Goal: Information Seeking & Learning: Learn about a topic

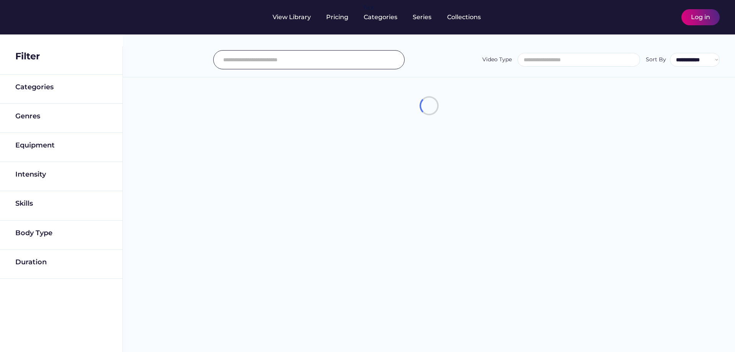
select select
select select "**********"
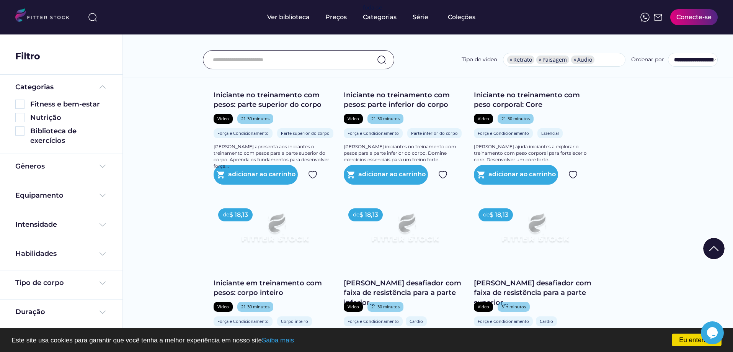
scroll to position [1110, 0]
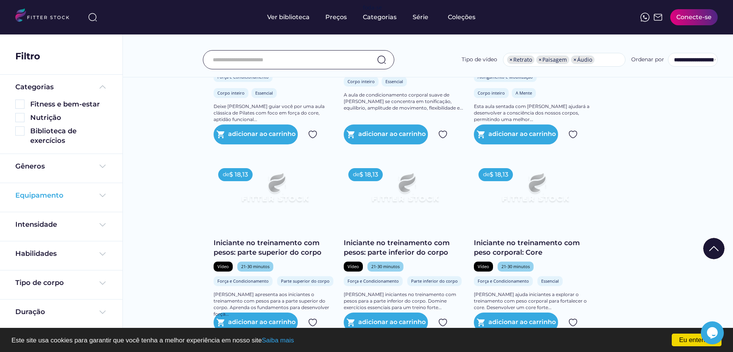
click at [36, 192] on font "Equipamento" at bounding box center [39, 195] width 48 height 8
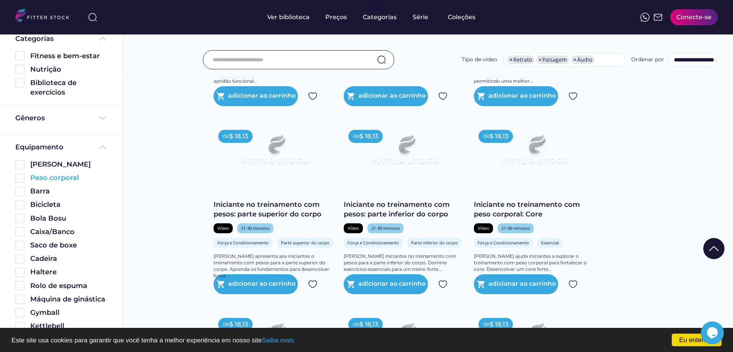
scroll to position [10, 0]
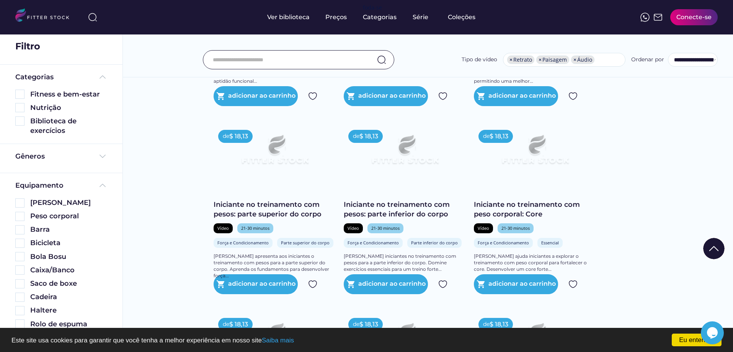
click at [22, 123] on img at bounding box center [19, 120] width 9 height 9
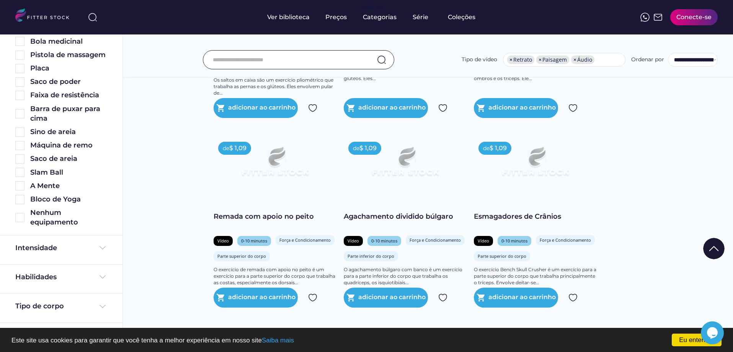
scroll to position [393, 0]
click at [78, 243] on div "Intensidade" at bounding box center [61, 248] width 92 height 10
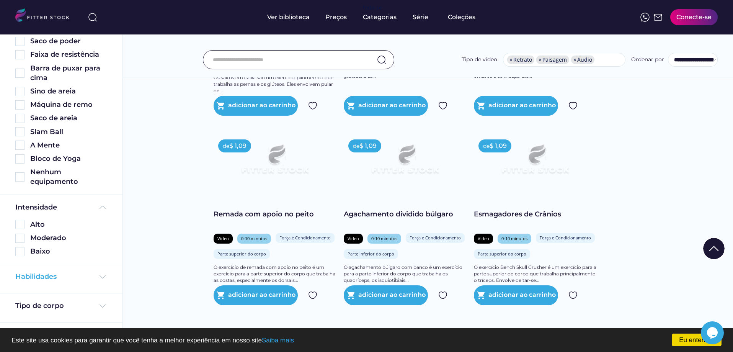
scroll to position [961, 0]
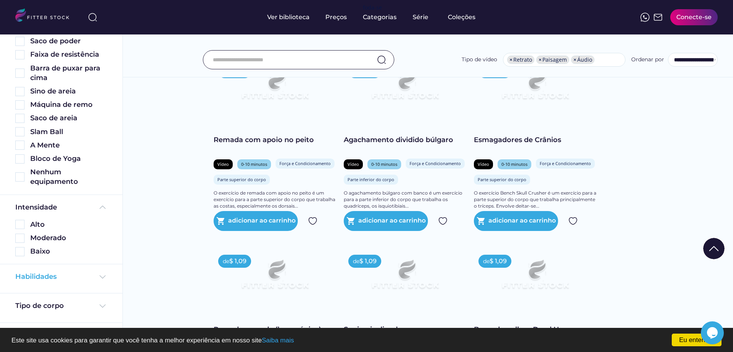
click at [73, 273] on div "Habilidades" at bounding box center [61, 277] width 92 height 10
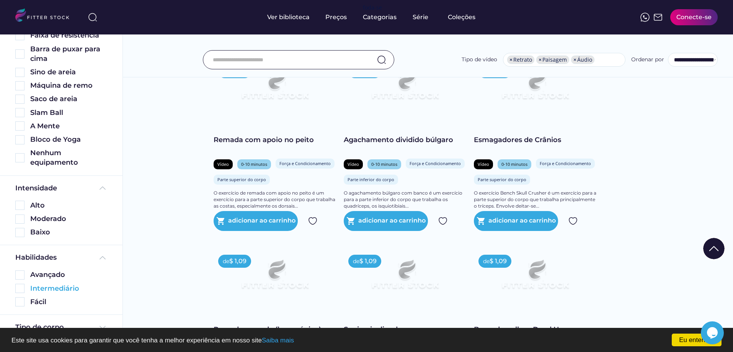
scroll to position [474, 0]
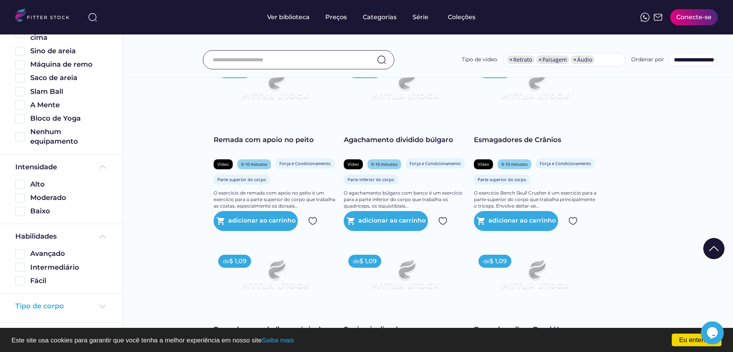
click at [85, 304] on div "Tipo de corpo" at bounding box center [61, 306] width 92 height 10
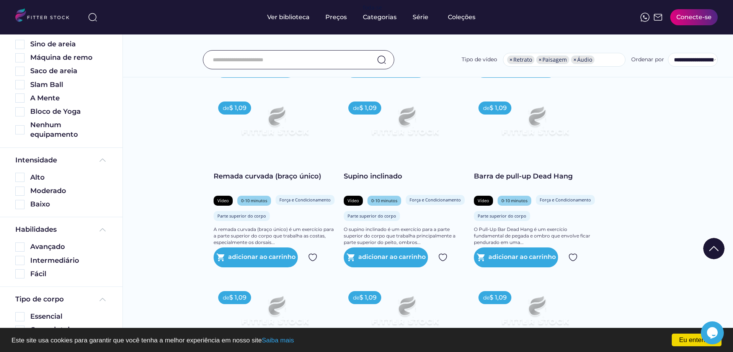
scroll to position [445, 0]
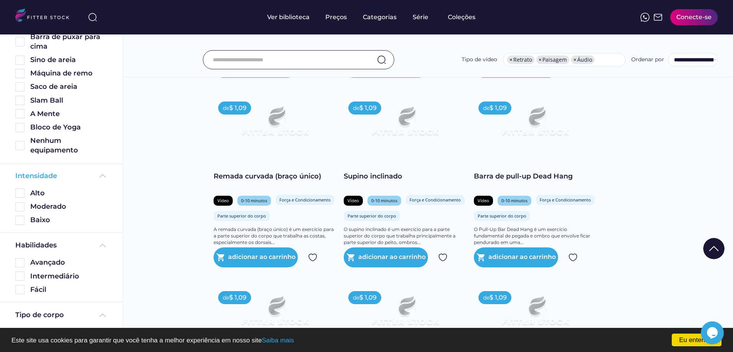
click at [100, 180] on img at bounding box center [102, 175] width 9 height 9
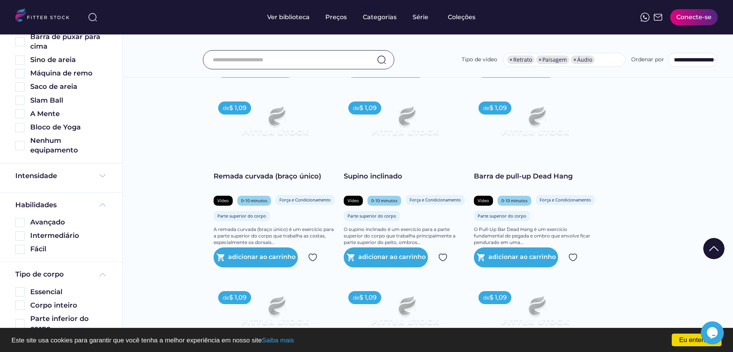
click at [100, 229] on div "Habilidades Avançado Intermediário Fácil" at bounding box center [61, 227] width 92 height 54
click at [95, 210] on div "Habilidades" at bounding box center [61, 205] width 92 height 10
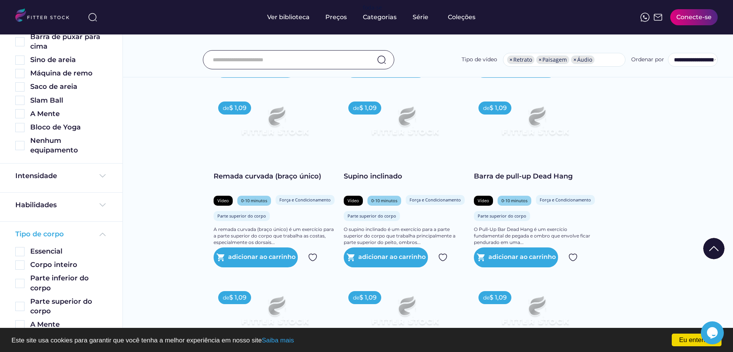
click at [101, 239] on img at bounding box center [102, 234] width 9 height 9
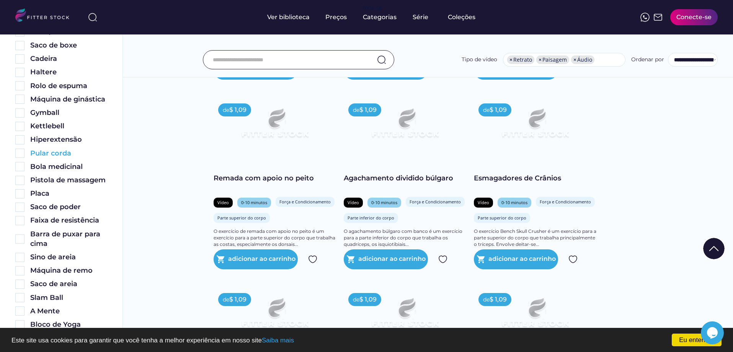
scroll to position [240, 0]
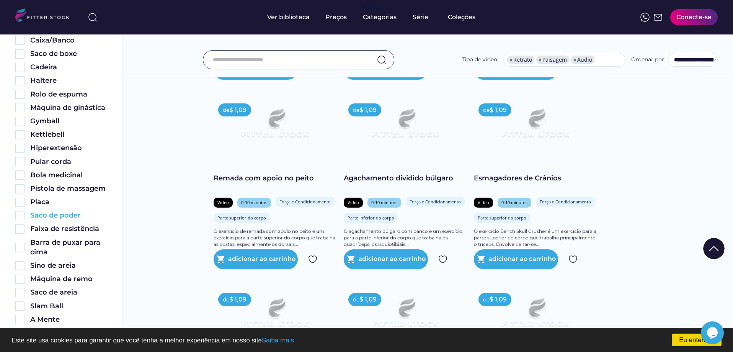
click at [18, 220] on img at bounding box center [19, 215] width 9 height 9
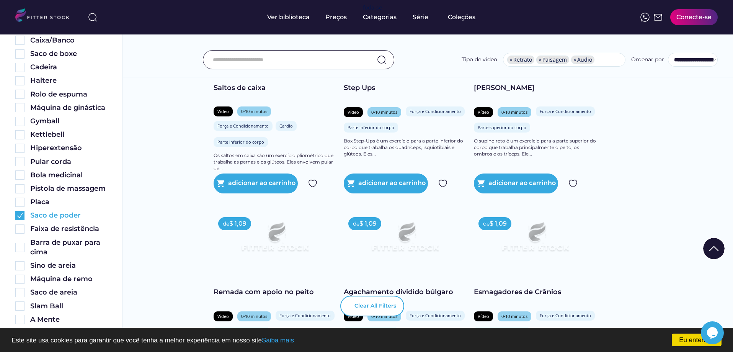
scroll to position [648, 0]
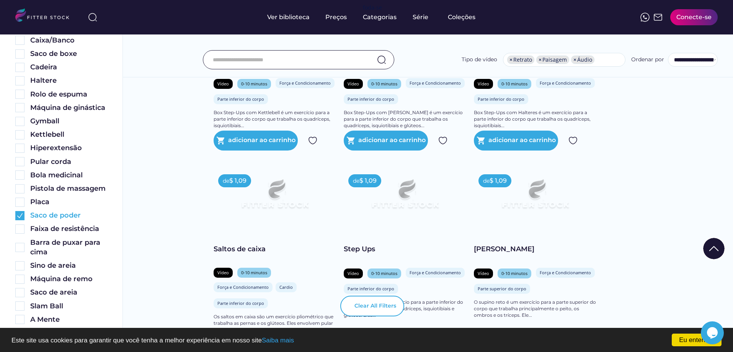
click at [18, 220] on img at bounding box center [19, 215] width 9 height 9
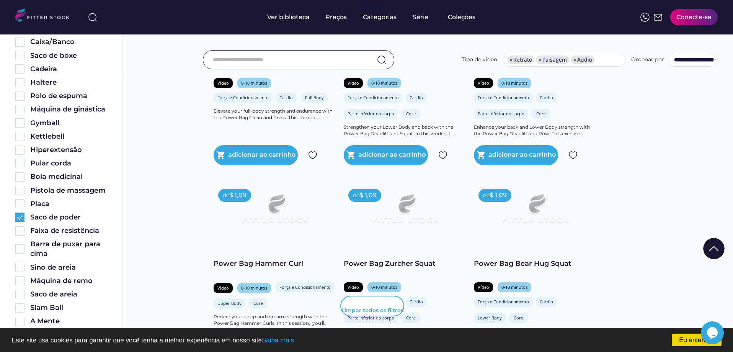
scroll to position [283, 0]
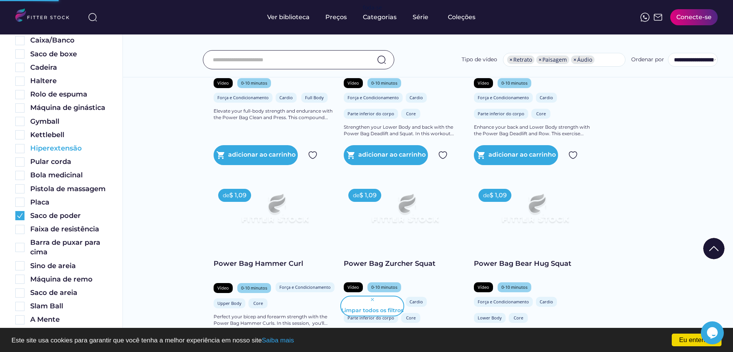
click at [22, 153] on img at bounding box center [19, 148] width 9 height 9
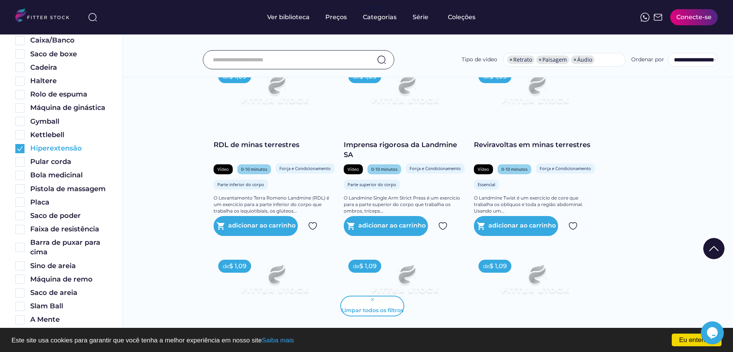
click at [20, 153] on img at bounding box center [19, 148] width 9 height 9
